Goal: Information Seeking & Learning: Learn about a topic

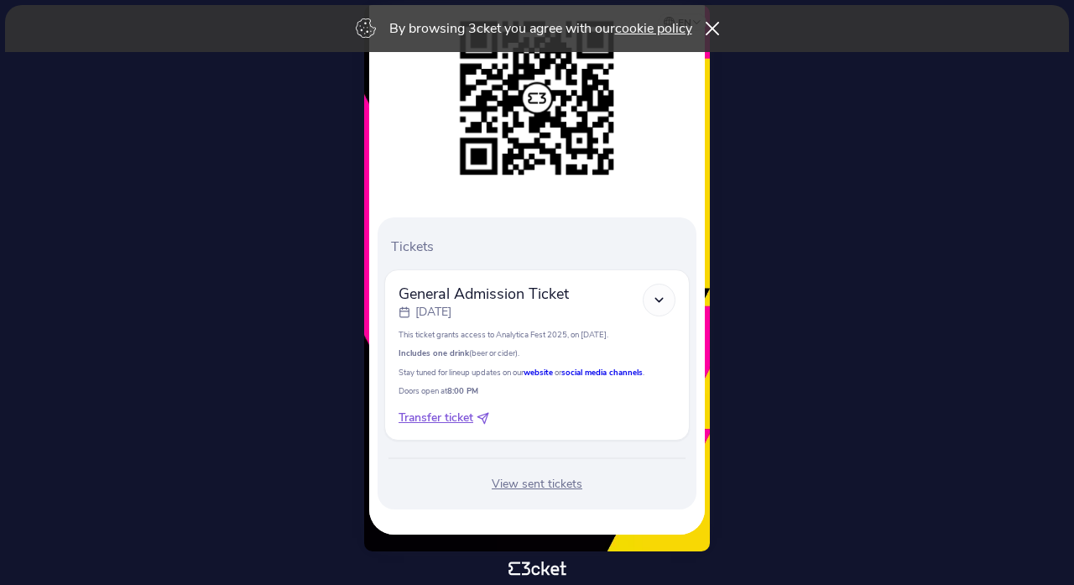
scroll to position [255, 0]
click at [535, 481] on div "View sent tickets" at bounding box center [536, 484] width 305 height 17
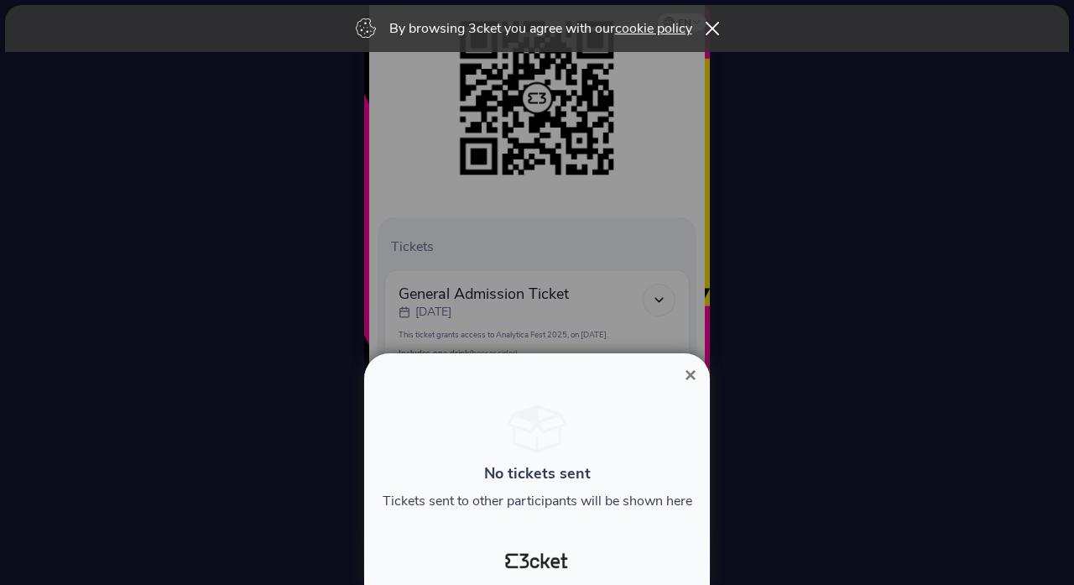
click at [647, 235] on div at bounding box center [537, 292] width 1074 height 585
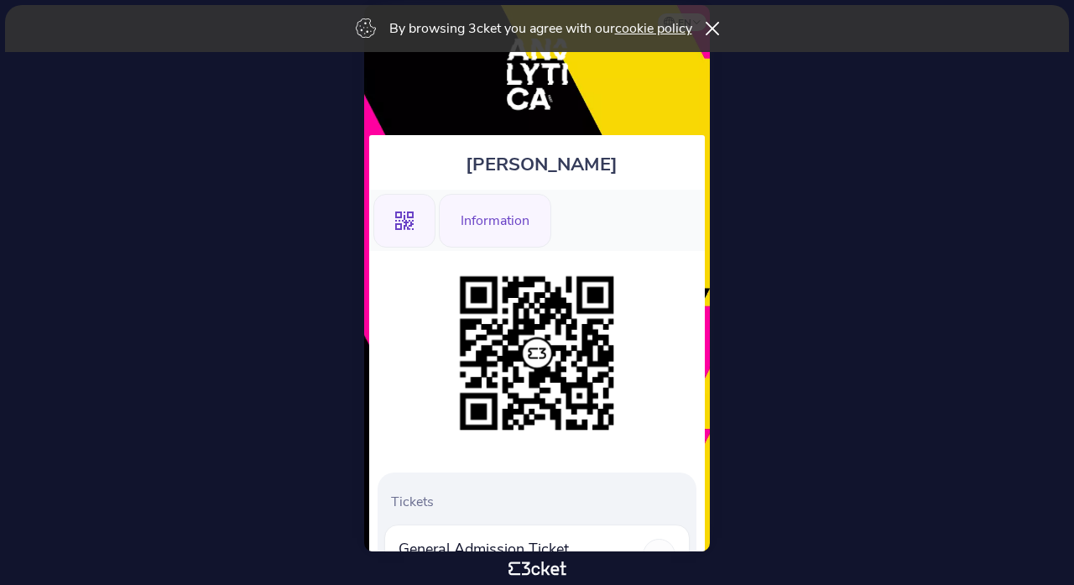
click at [514, 221] on div "Information" at bounding box center [495, 221] width 112 height 54
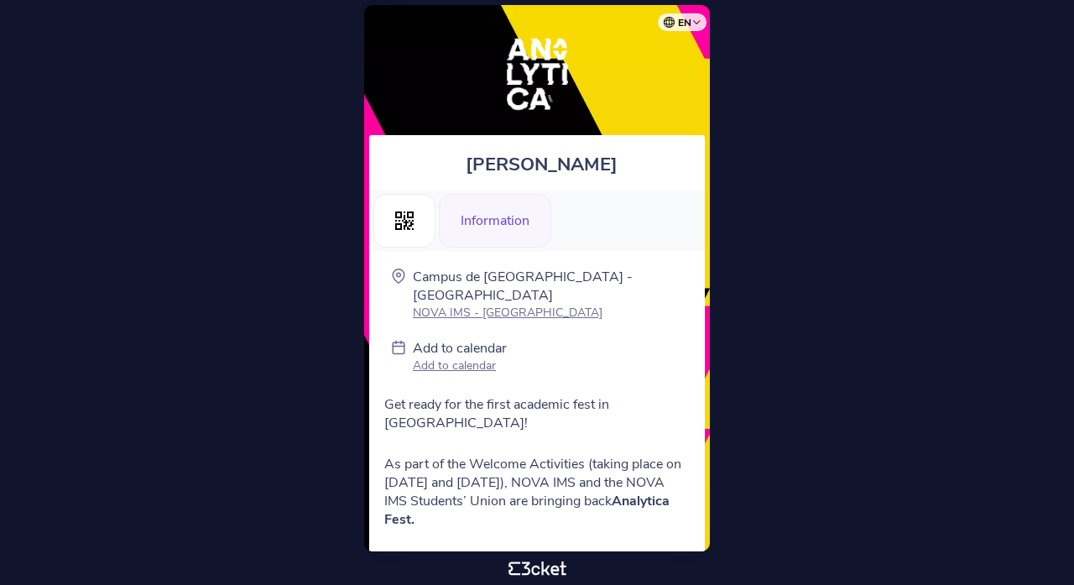
scroll to position [18, 0]
